Goal: Task Accomplishment & Management: Manage account settings

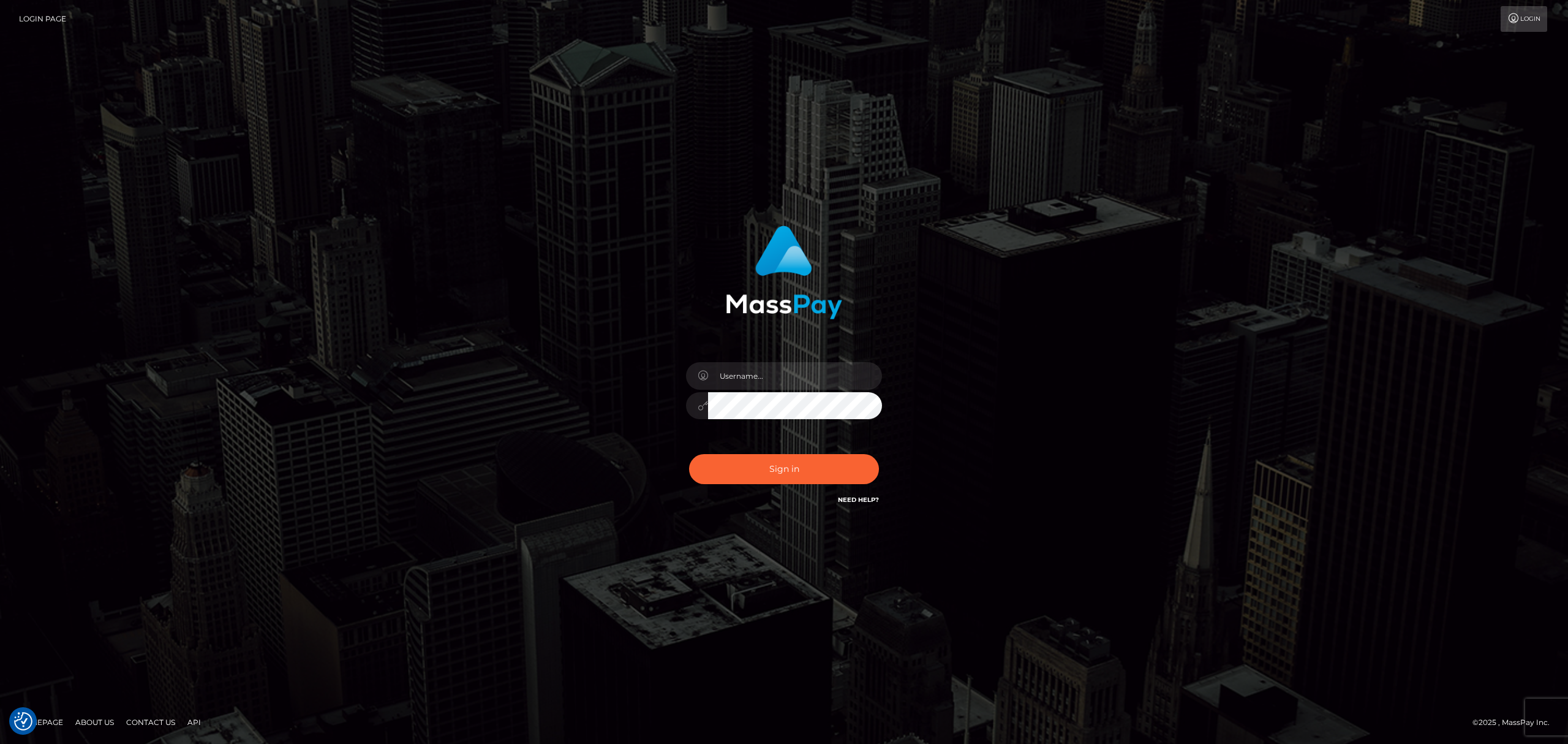
drag, startPoint x: 0, startPoint y: 0, endPoint x: 545, endPoint y: 62, distance: 548.5
click at [300, 251] on div "Sign in" at bounding box center [784, 372] width 1568 height 495
drag, startPoint x: 792, startPoint y: 368, endPoint x: 797, endPoint y: 385, distance: 17.7
click at [792, 370] on input "text" at bounding box center [795, 376] width 174 height 28
type input "[PERSON_NAME]"
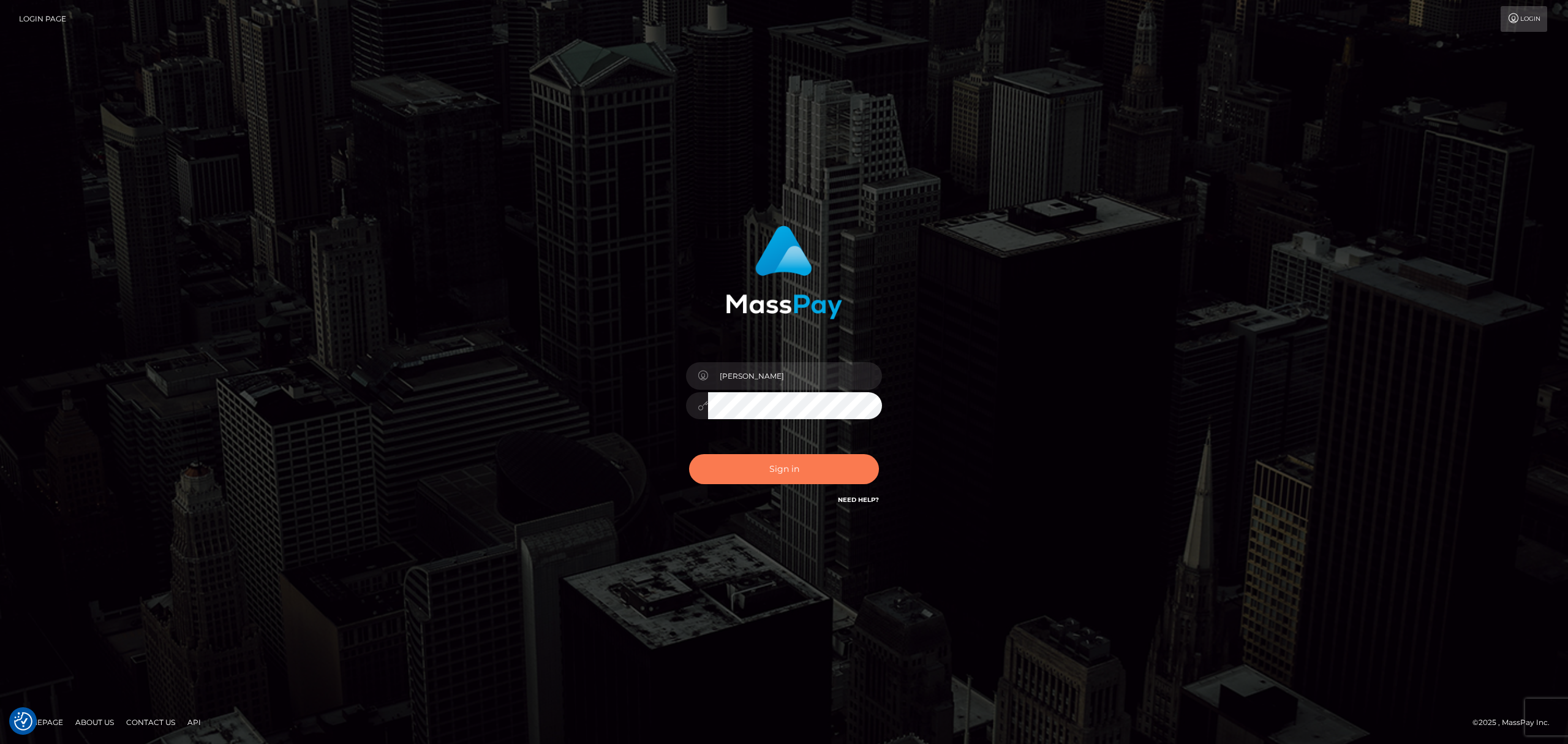
click at [795, 466] on button "Sign in" at bounding box center [784, 468] width 190 height 30
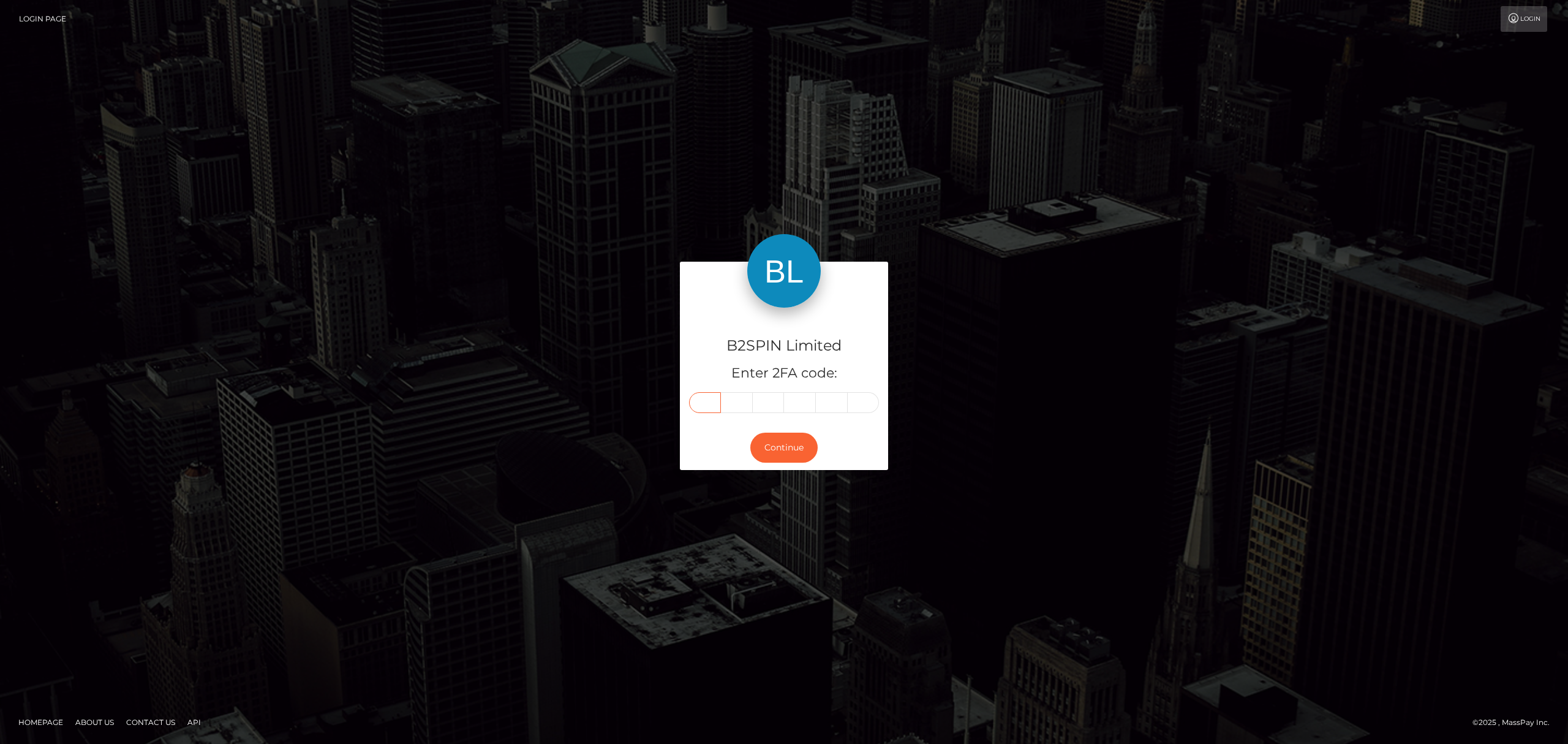
click at [709, 395] on input "text" at bounding box center [705, 402] width 32 height 21
paste input "7"
type input "7"
type input "8"
type input "3"
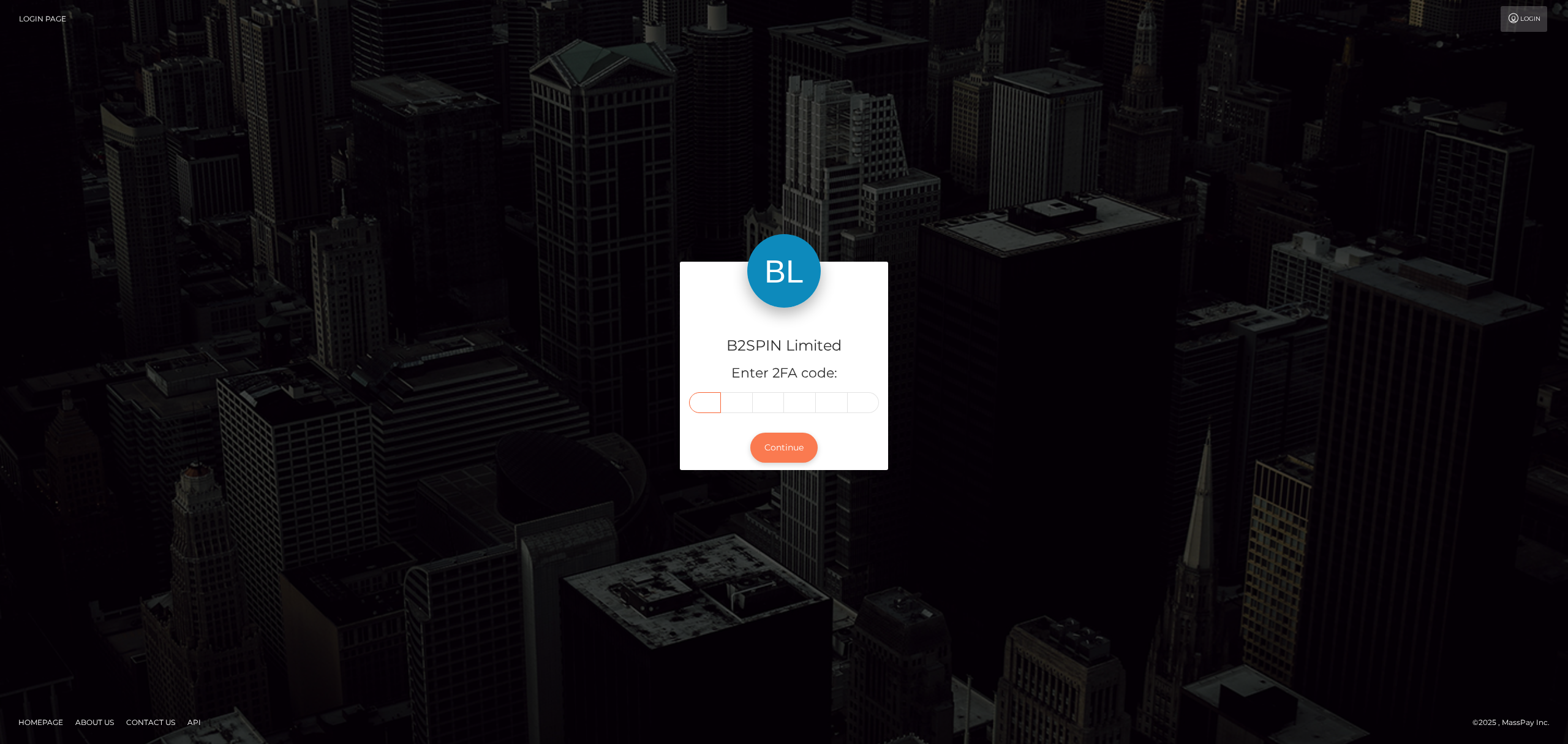
type input "1"
type input "4"
click at [799, 446] on button "Continue" at bounding box center [784, 447] width 68 height 30
drag, startPoint x: 351, startPoint y: 292, endPoint x: 400, endPoint y: 220, distance: 87.1
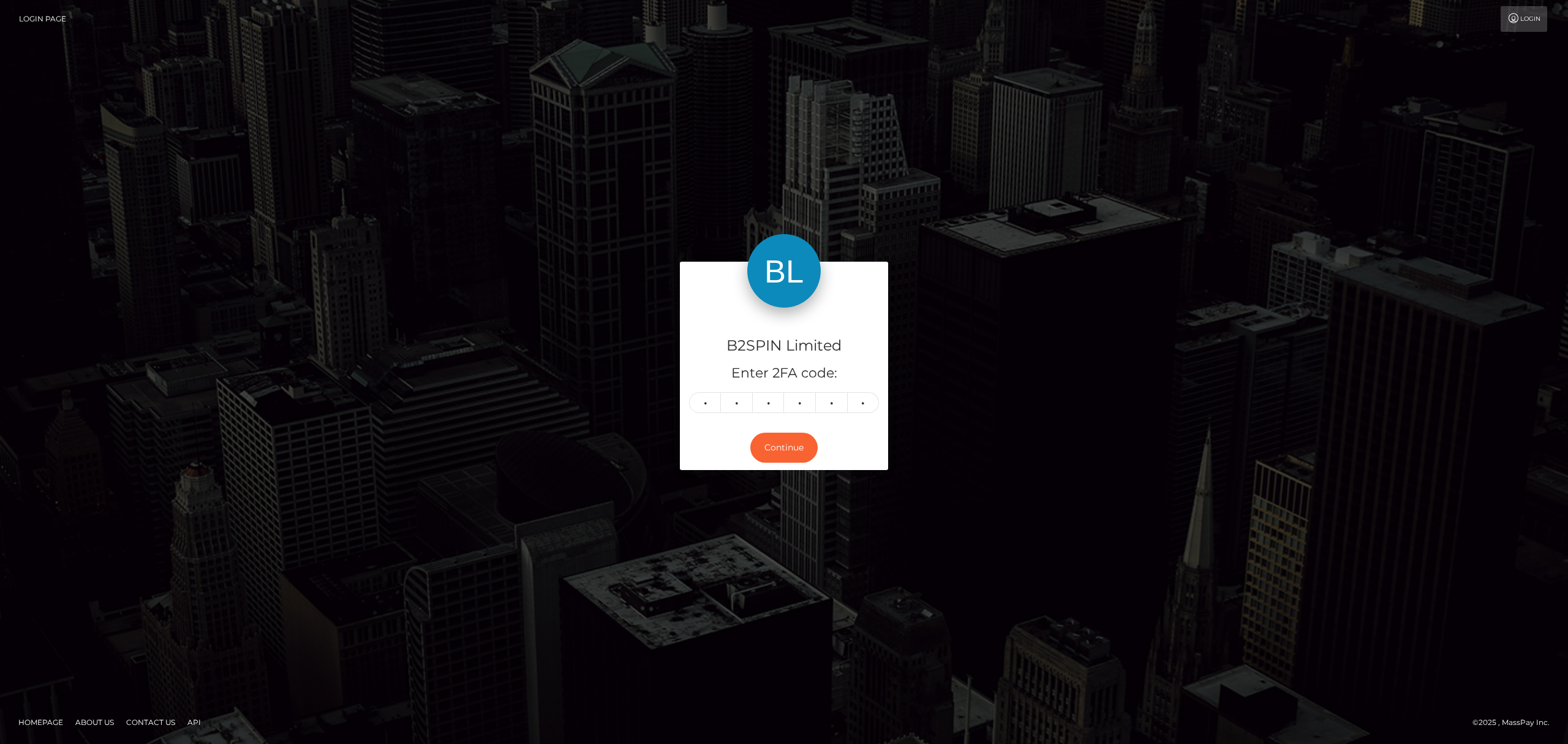
click at [351, 289] on div "B2SPIN Limited Enter 2FA code: 7 8 3 1 1 4 783114 Continue" at bounding box center [784, 371] width 1568 height 404
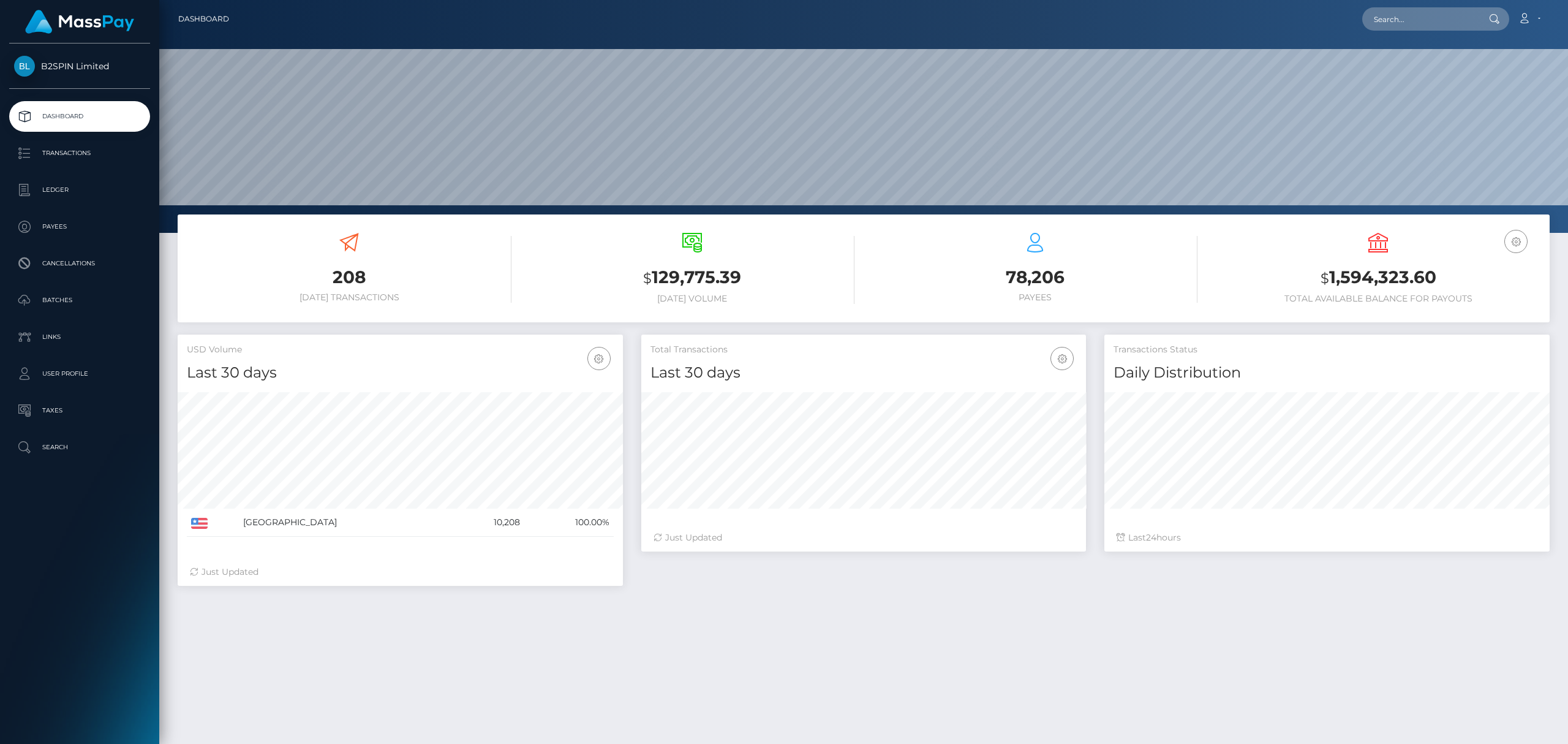
scroll to position [217, 445]
drag, startPoint x: 1447, startPoint y: 277, endPoint x: 1329, endPoint y: 280, distance: 118.0
click at [1329, 280] on h3 "$ 1,594,323.60" at bounding box center [1378, 278] width 324 height 25
copy h3 "1,594,323.60"
